Goal: Find specific page/section: Find specific page/section

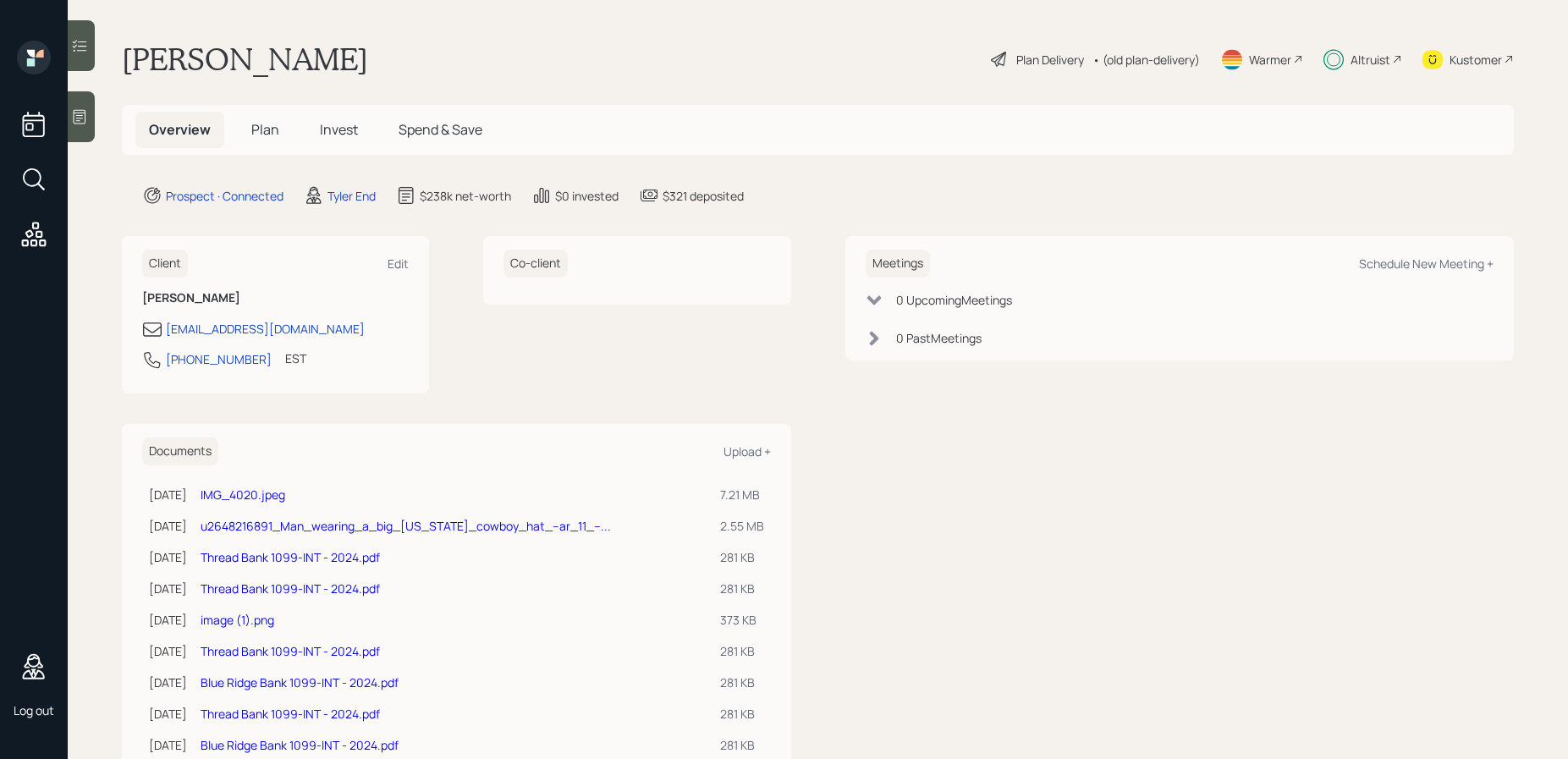
click at [46, 179] on icon at bounding box center [34, 179] width 30 height 30
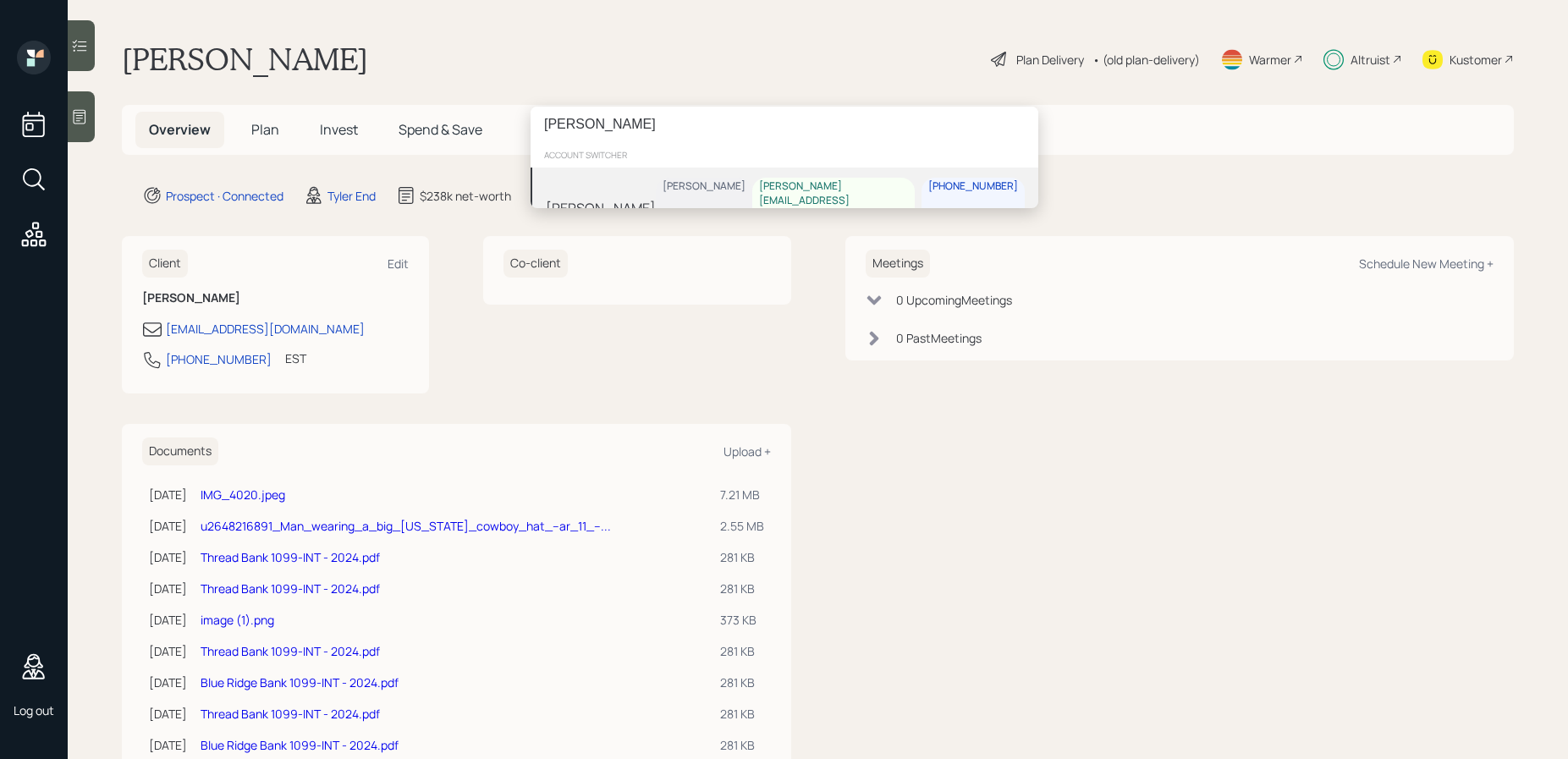
type input "ken floy"
click at [611, 187] on div "Ken Floyd Harrison Schaefer ken.floyd@ymail.com 541-520-7982" at bounding box center [785, 208] width 508 height 81
